Goal: Task Accomplishment & Management: Use online tool/utility

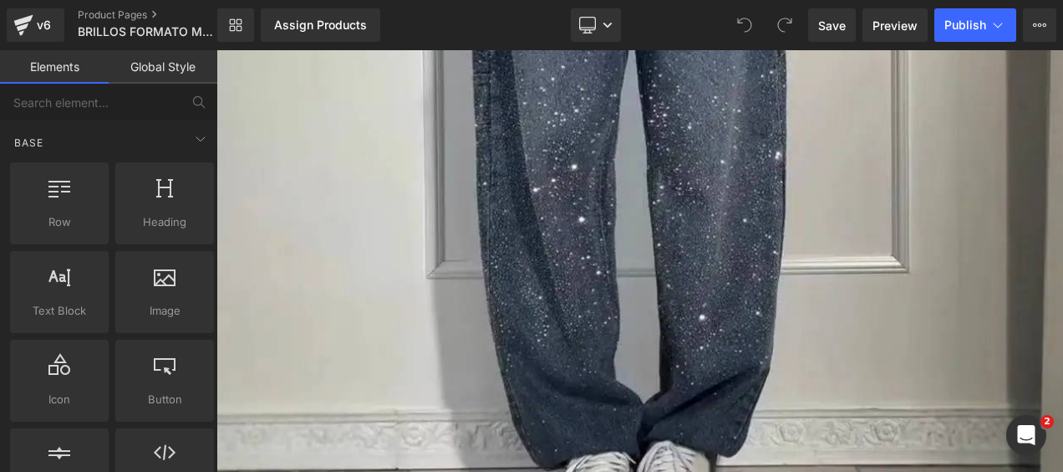
scroll to position [4560, 0]
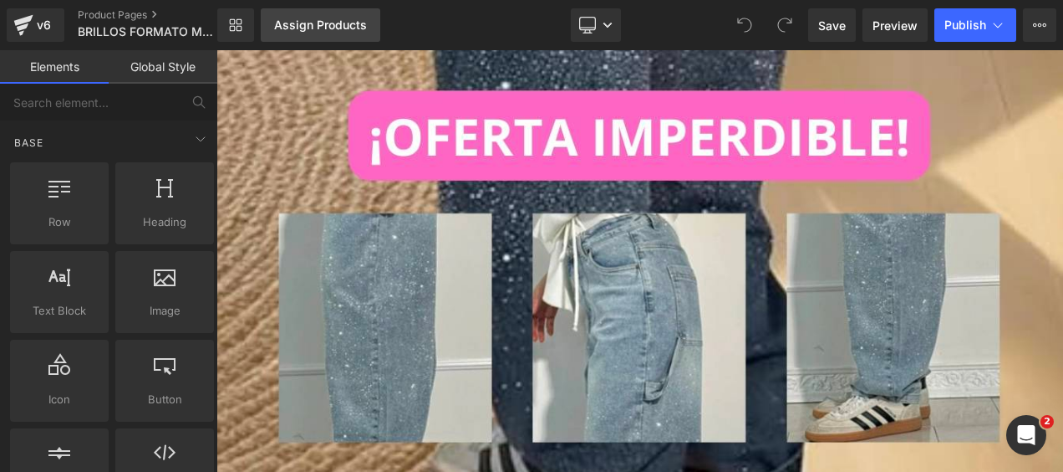
click at [336, 26] on div "Assign Products" at bounding box center [320, 24] width 93 height 13
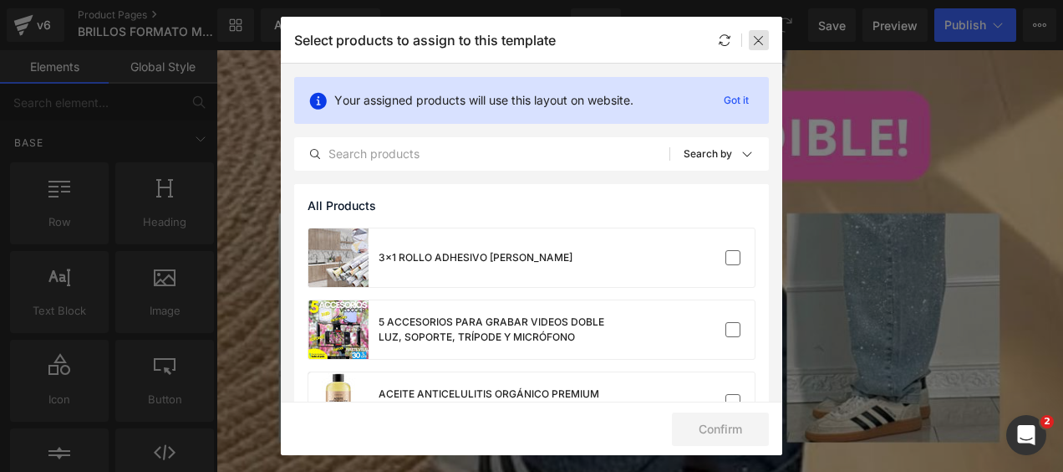
click at [762, 37] on icon at bounding box center [758, 39] width 13 height 13
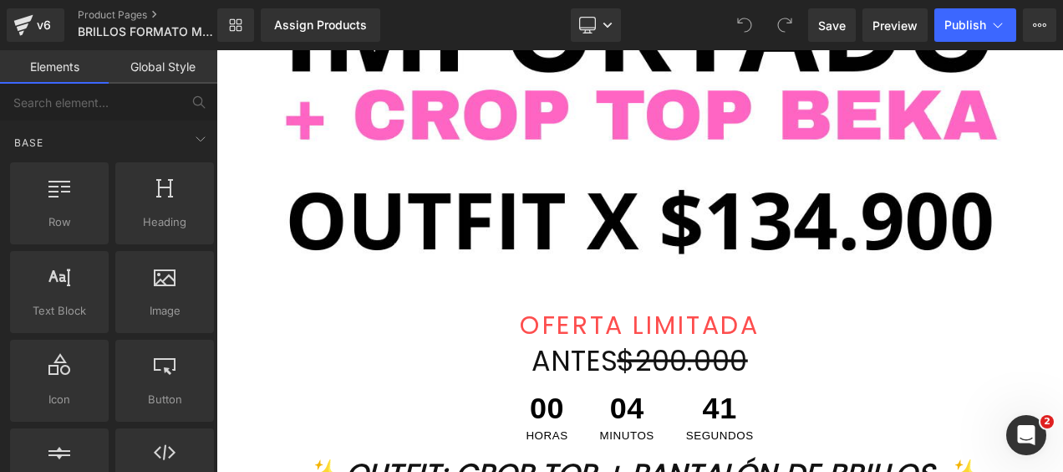
scroll to position [1406, 0]
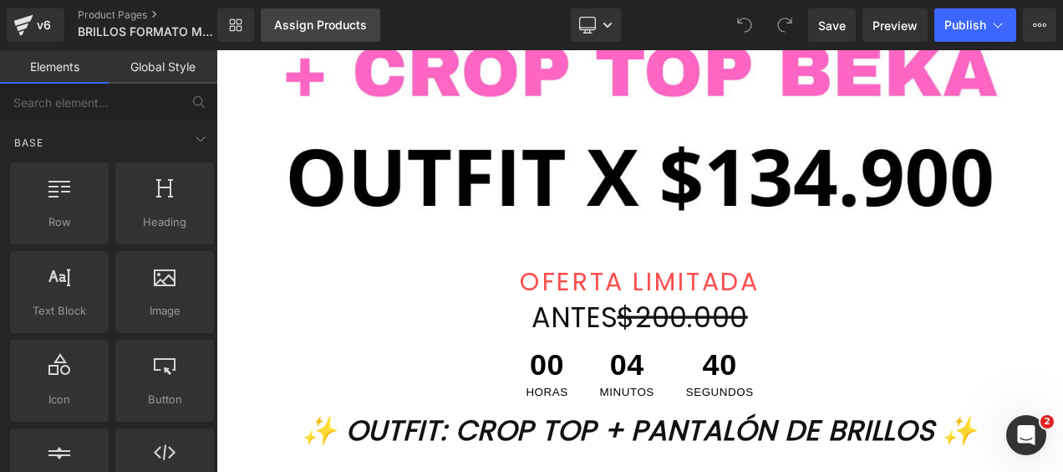
click at [323, 17] on link "Assign Products" at bounding box center [321, 24] width 120 height 33
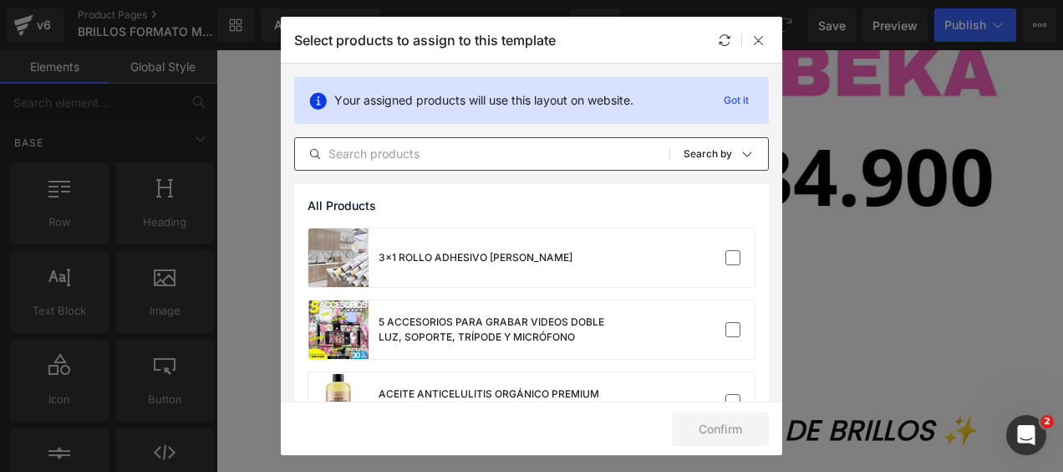
click at [478, 150] on input "text" at bounding box center [482, 154] width 375 height 20
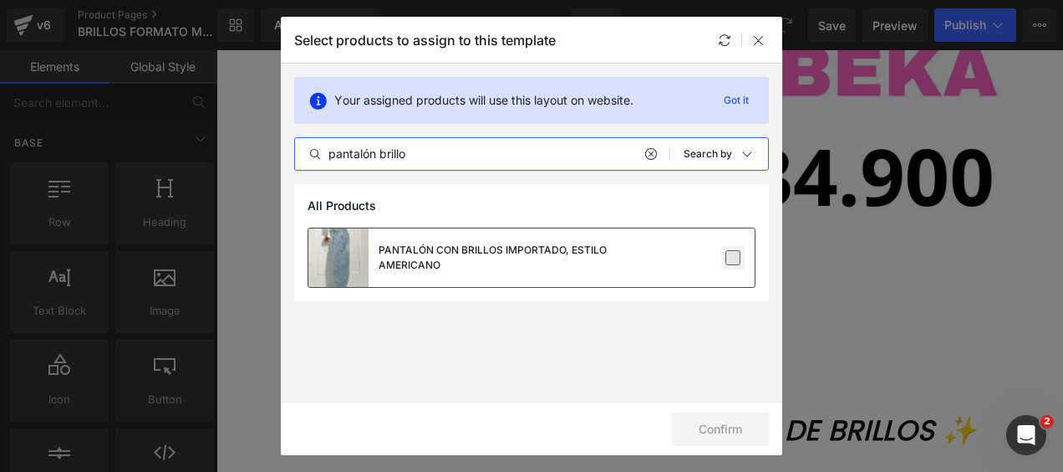
type input "pantalón brillo"
click at [732, 250] on label at bounding box center [733, 257] width 15 height 15
click at [733, 258] on input "checkbox" at bounding box center [733, 258] width 0 height 0
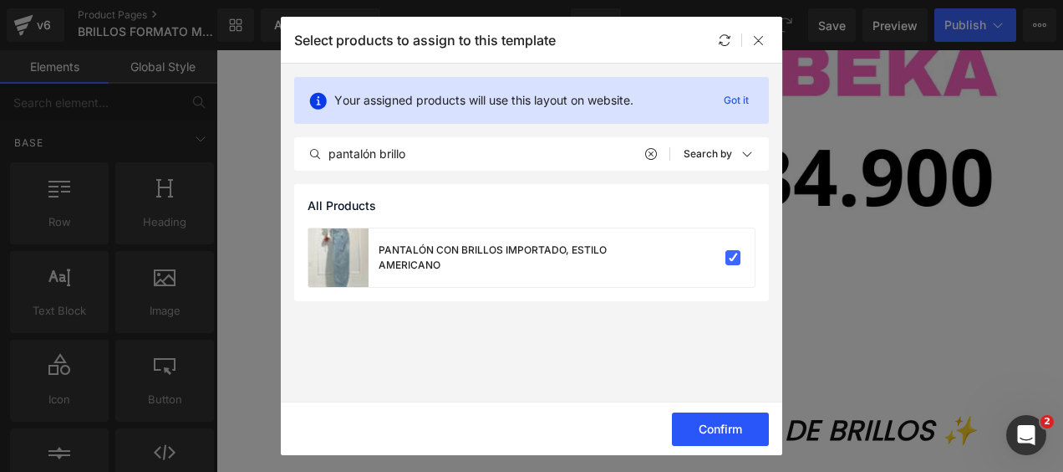
click at [726, 420] on button "Confirm" at bounding box center [720, 428] width 97 height 33
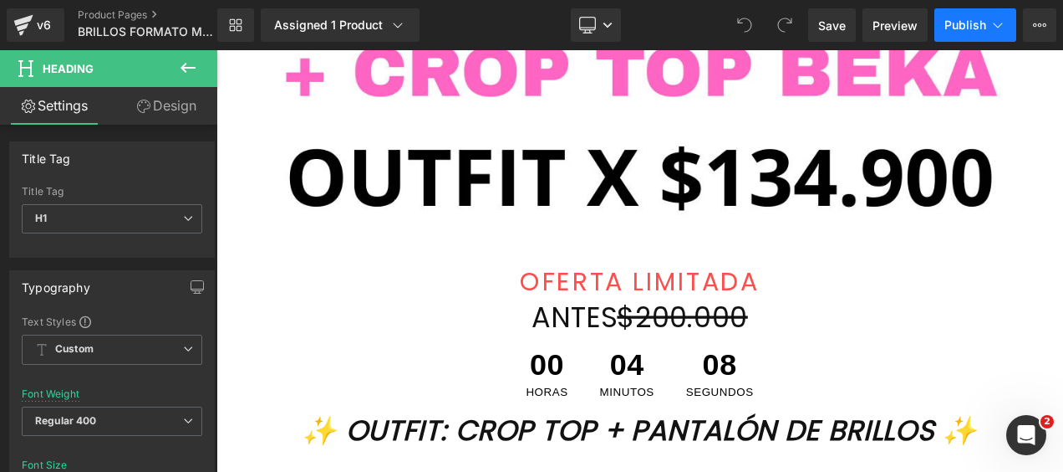
click at [960, 25] on span "Publish" at bounding box center [966, 24] width 42 height 13
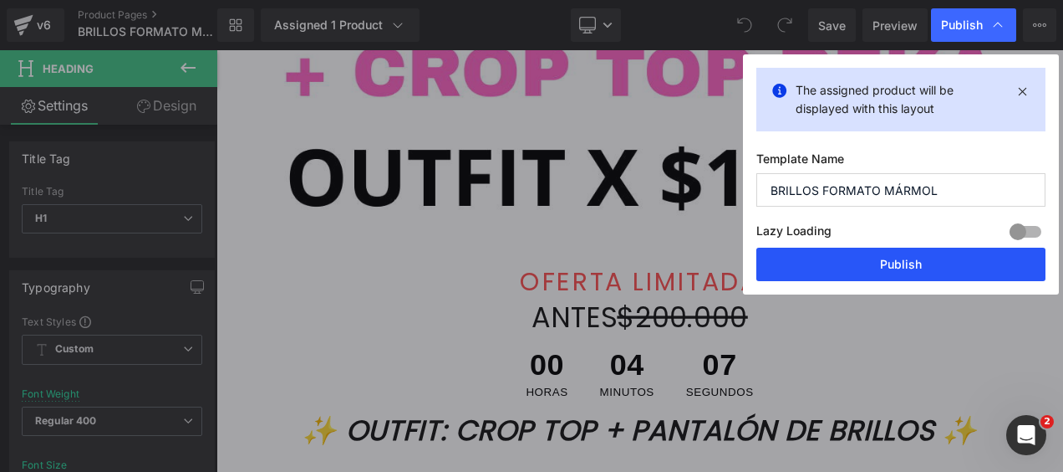
click at [847, 268] on button "Publish" at bounding box center [901, 263] width 289 height 33
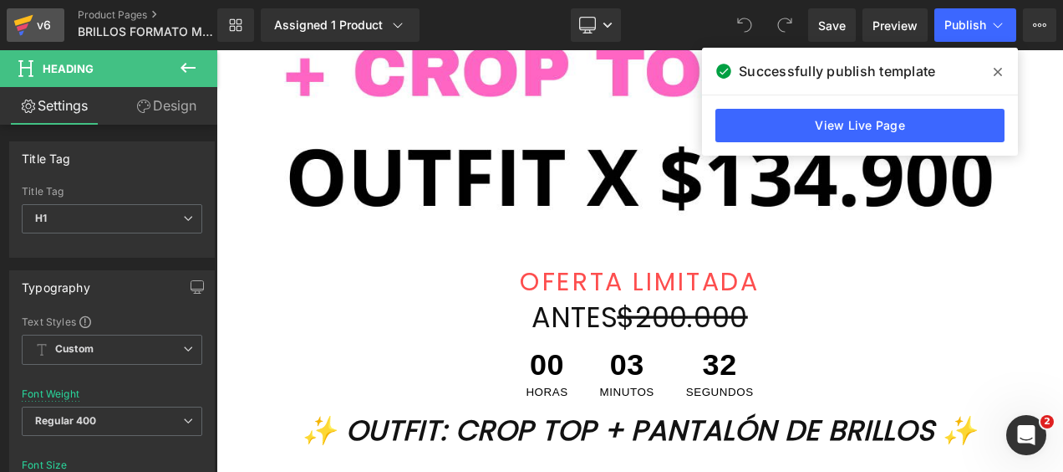
click at [47, 29] on div "v6" at bounding box center [43, 25] width 21 height 22
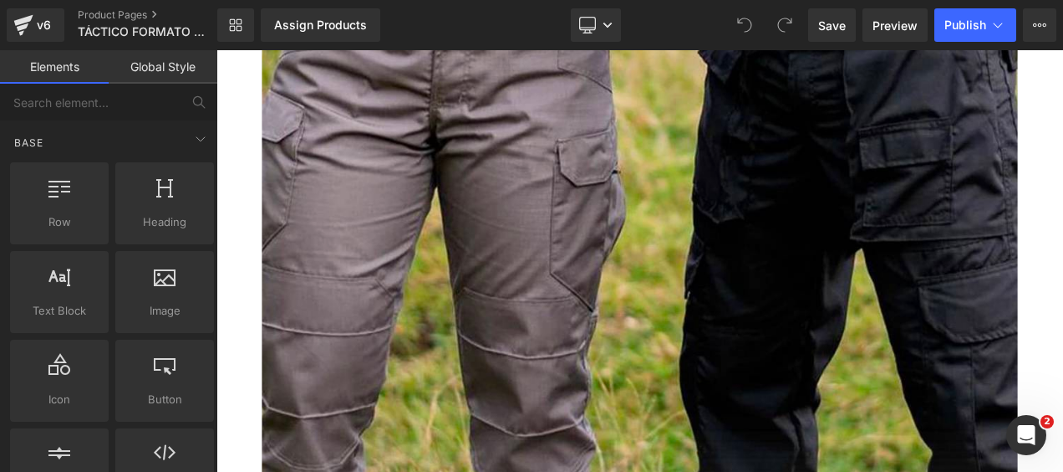
scroll to position [171, 0]
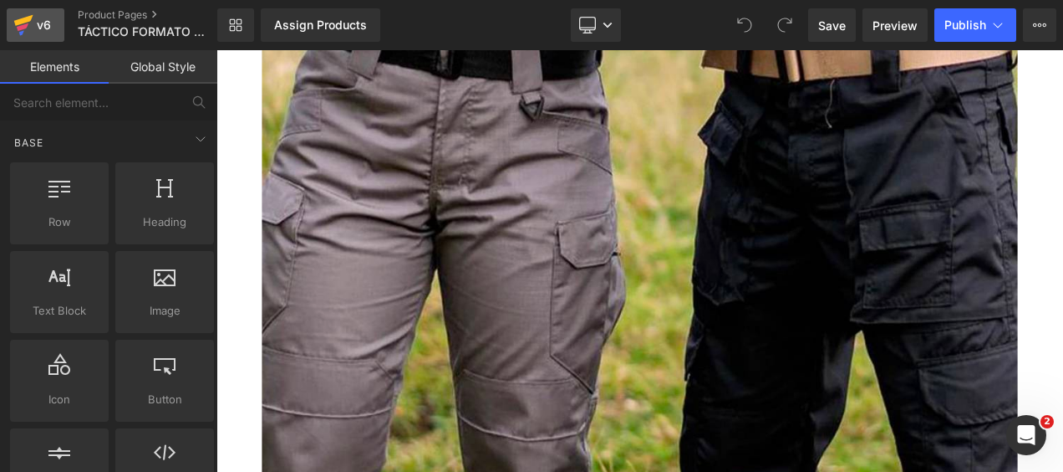
click at [20, 33] on icon at bounding box center [21, 32] width 5 height 5
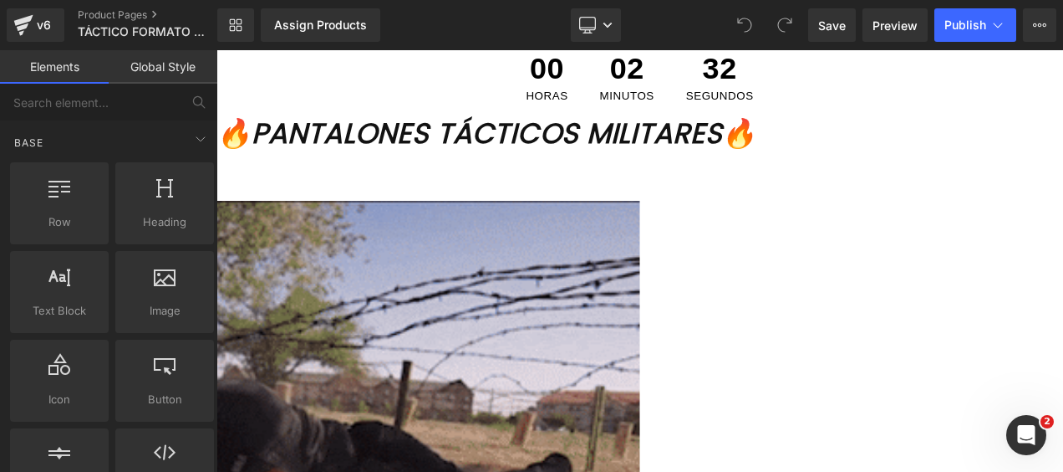
scroll to position [1245, 0]
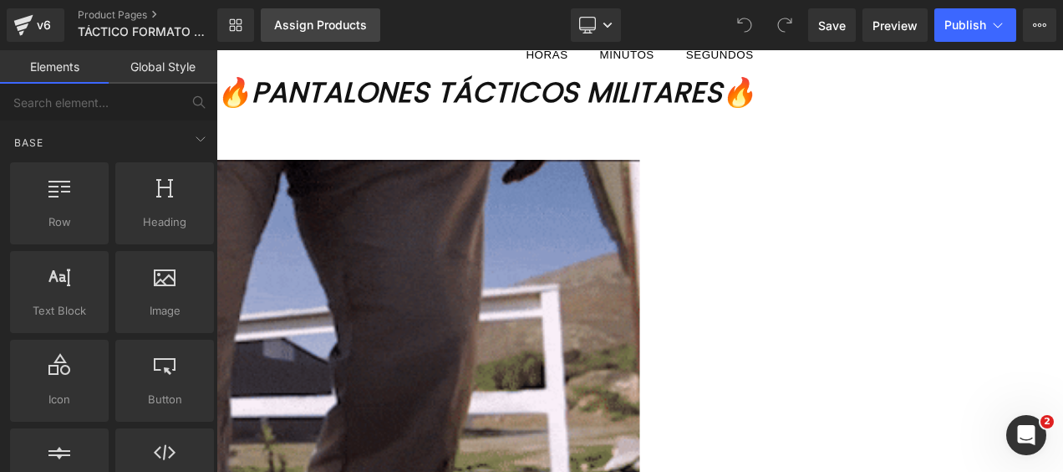
click at [342, 31] on div "Assign Products" at bounding box center [320, 24] width 93 height 13
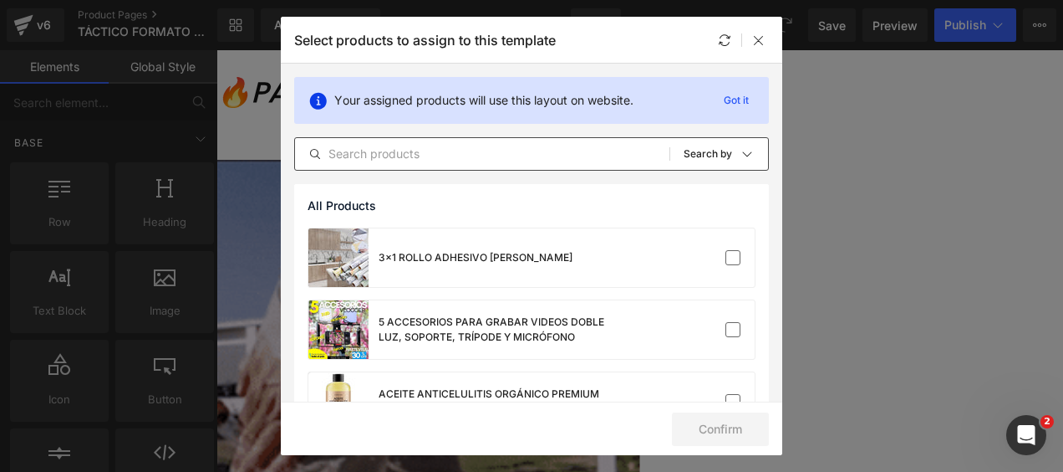
click at [436, 151] on input "text" at bounding box center [482, 154] width 375 height 20
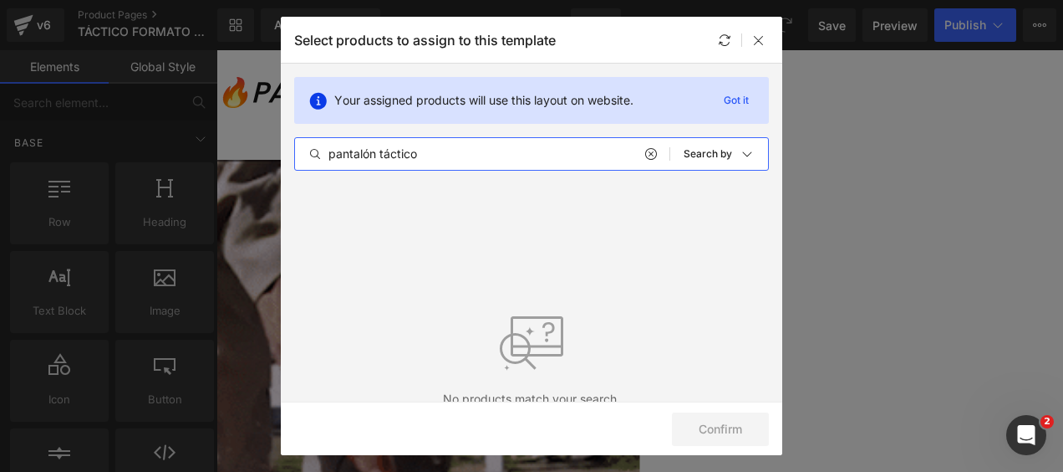
drag, startPoint x: 454, startPoint y: 157, endPoint x: 380, endPoint y: 152, distance: 74.6
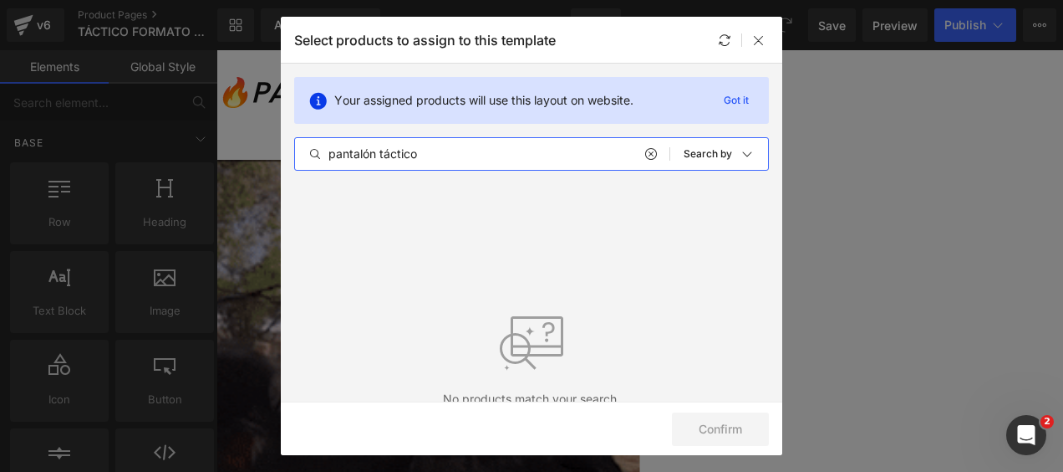
click at [380, 152] on input "pantalón táctico" at bounding box center [482, 154] width 375 height 20
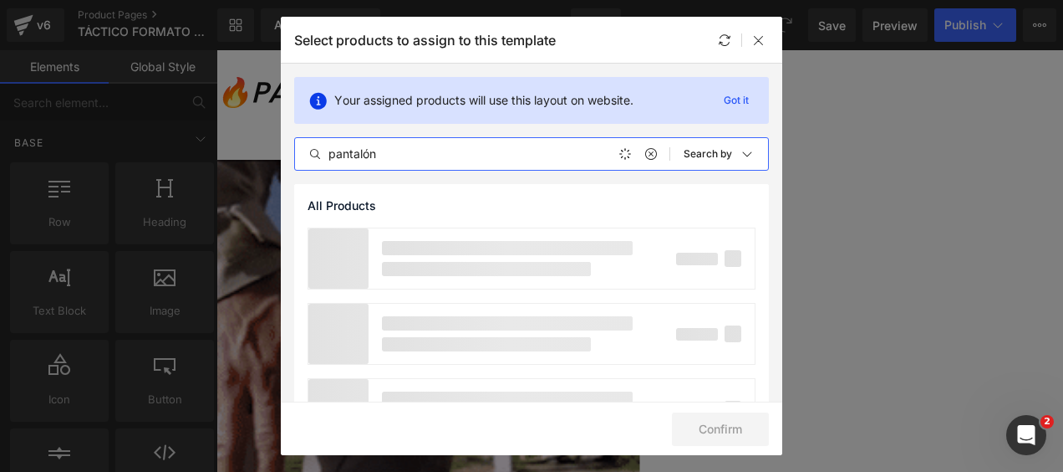
click at [403, 151] on input "pantalón" at bounding box center [482, 154] width 375 height 20
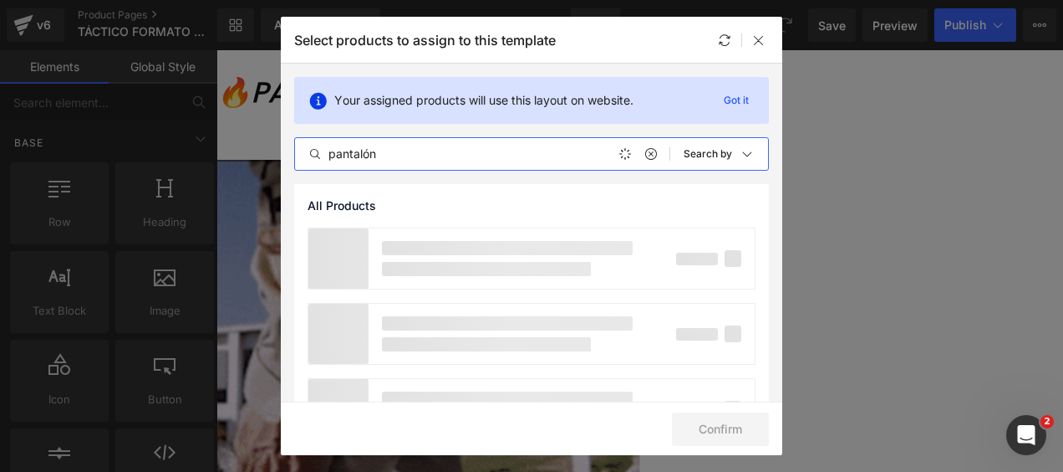
click at [403, 151] on input "pantalón" at bounding box center [482, 154] width 375 height 20
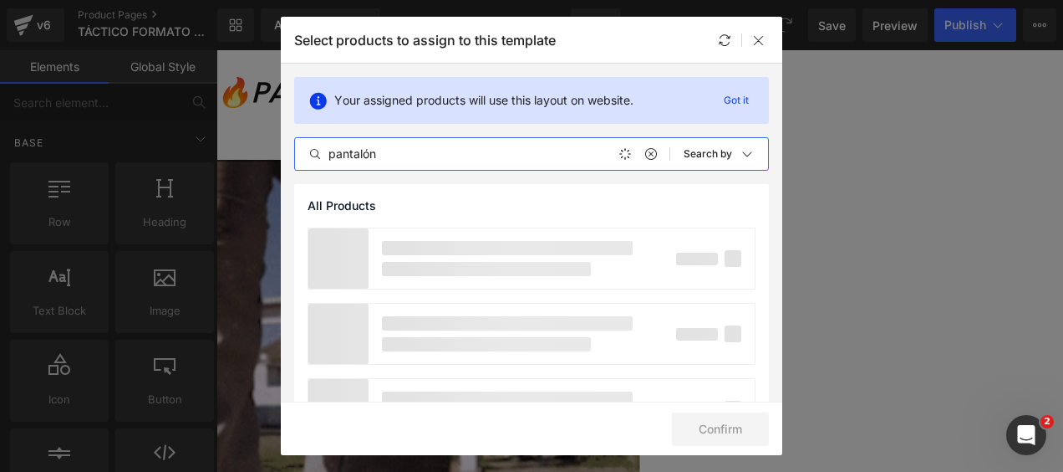
click at [403, 151] on input "pantalón" at bounding box center [482, 154] width 375 height 20
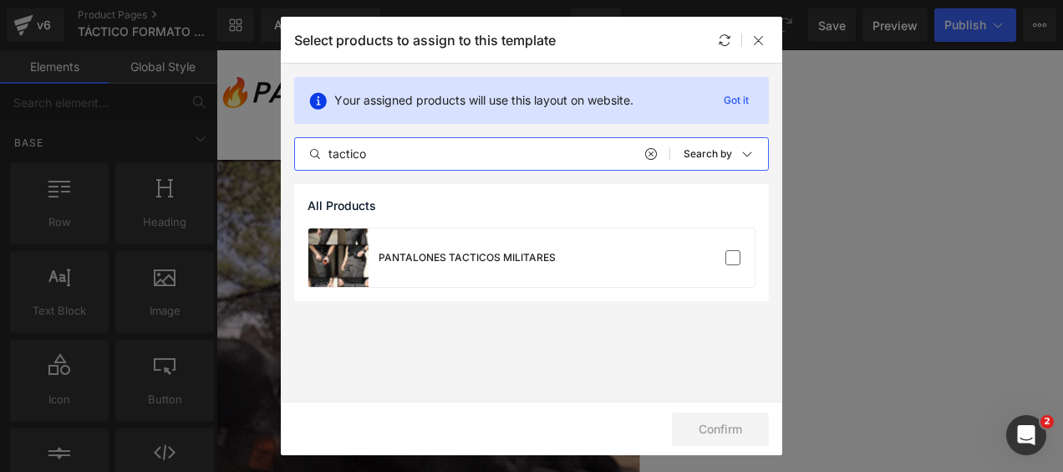
click at [371, 156] on input "tactico" at bounding box center [482, 154] width 375 height 20
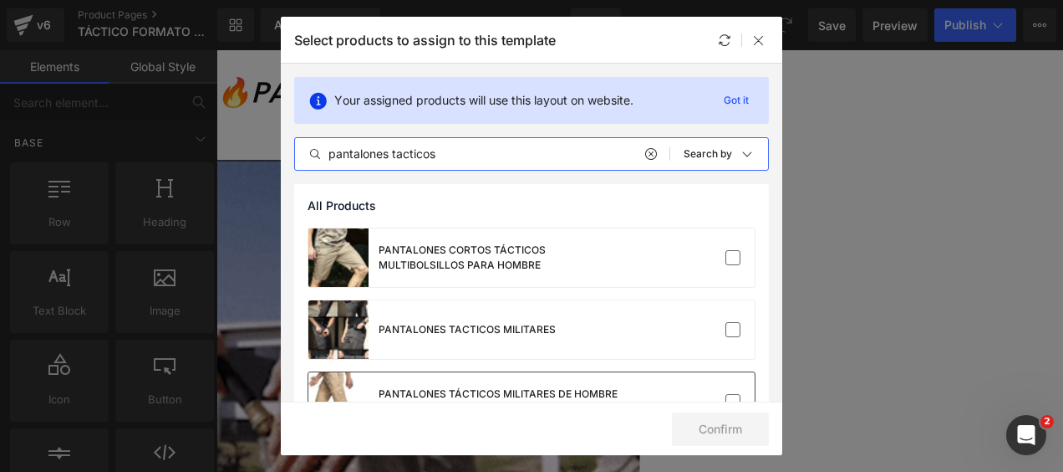
type input "pantalones tacticos"
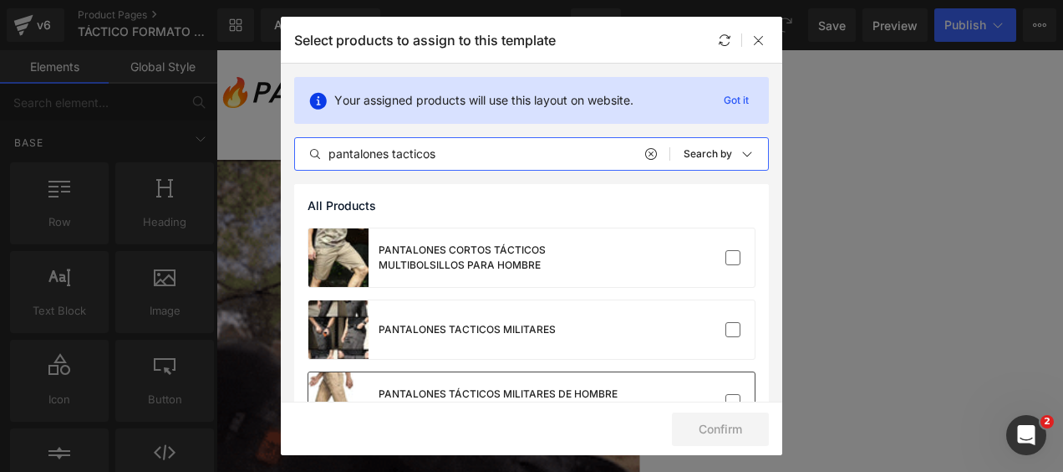
click at [463, 389] on div "PANTALONES TÁCTICOS MILITARES DE HOMBRE DOBLE USO" at bounding box center [504, 401] width 251 height 30
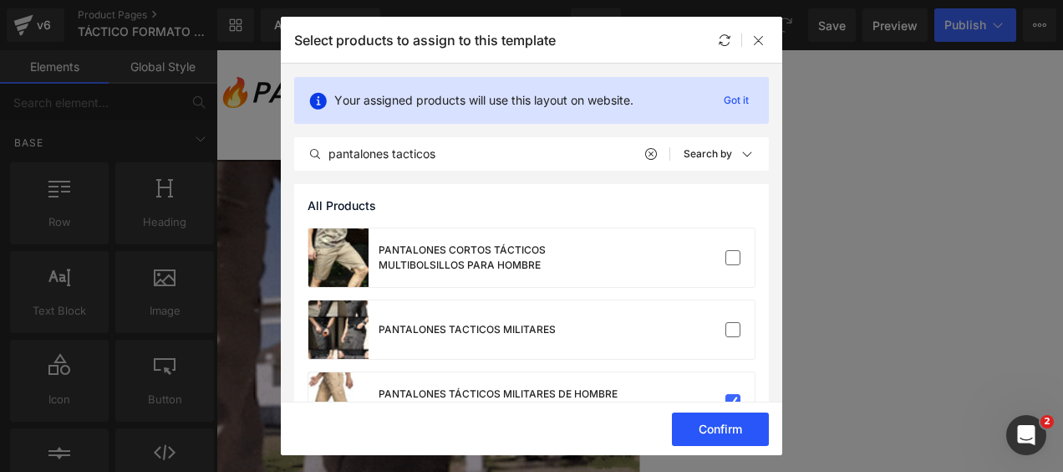
click at [729, 430] on button "Confirm" at bounding box center [720, 428] width 97 height 33
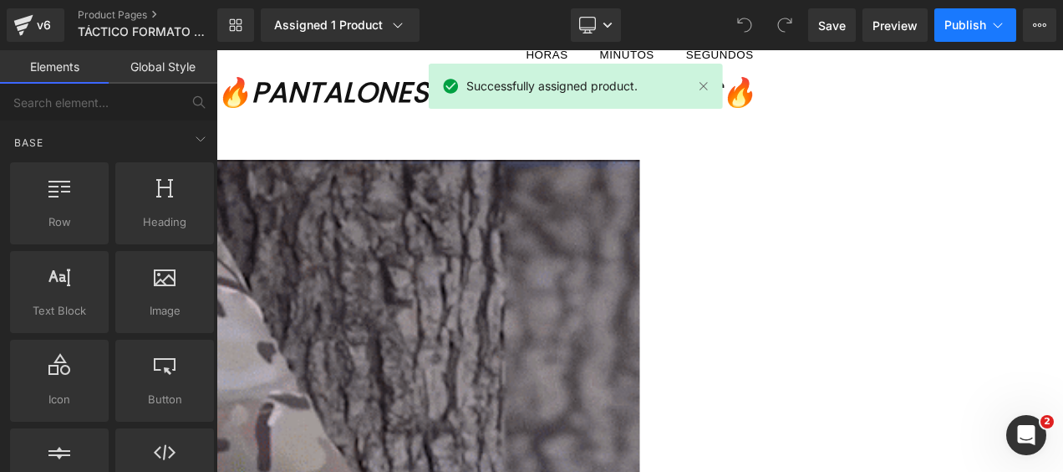
click at [978, 15] on button "Publish" at bounding box center [976, 24] width 82 height 33
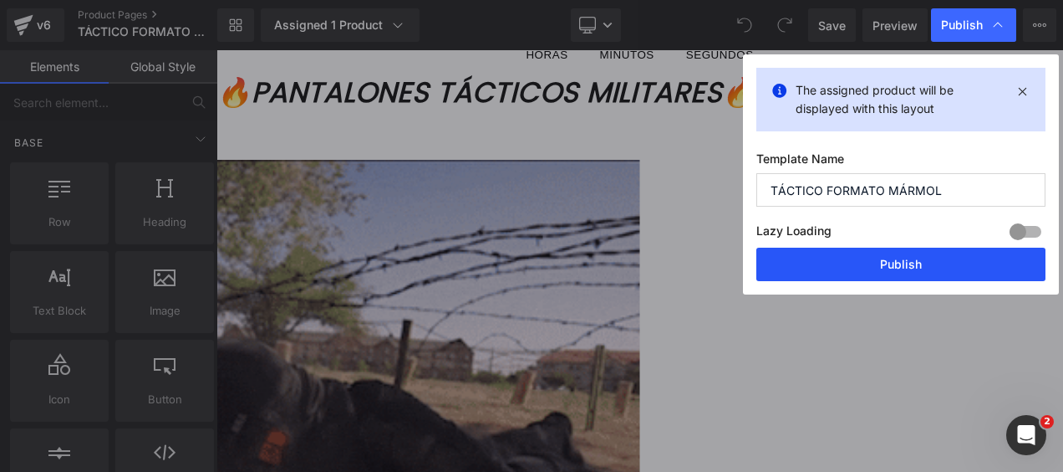
click at [874, 268] on button "Publish" at bounding box center [901, 263] width 289 height 33
